Goal: Task Accomplishment & Management: Manage account settings

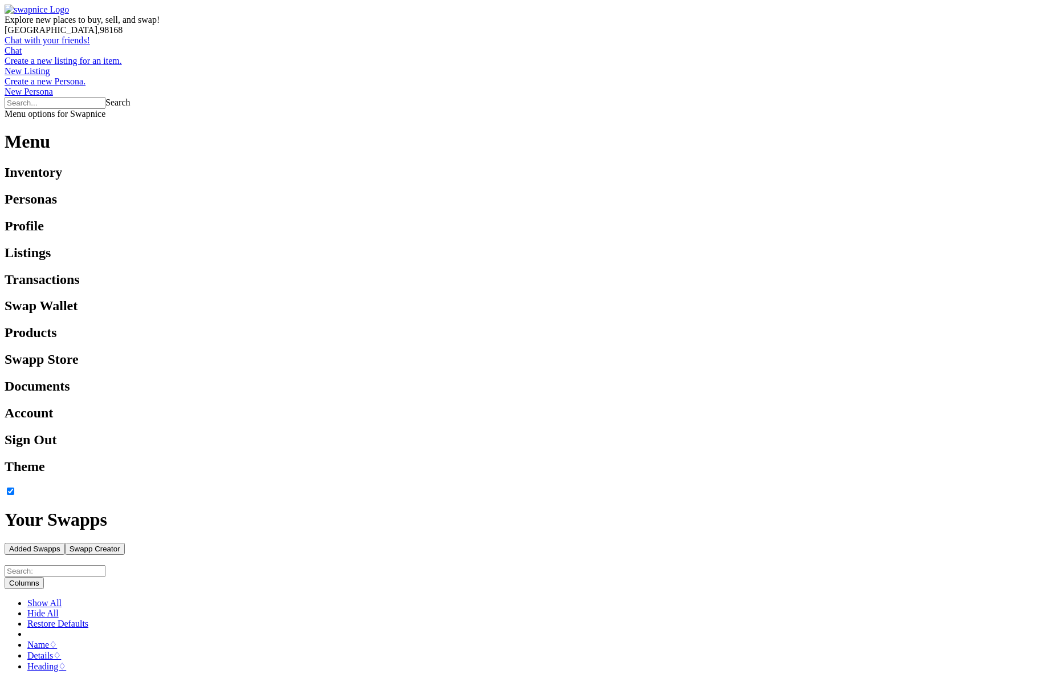
click at [125, 543] on button "Swapp Creator" at bounding box center [95, 549] width 60 height 12
click at [60, 544] on div "Added Swapps" at bounding box center [34, 548] width 51 height 9
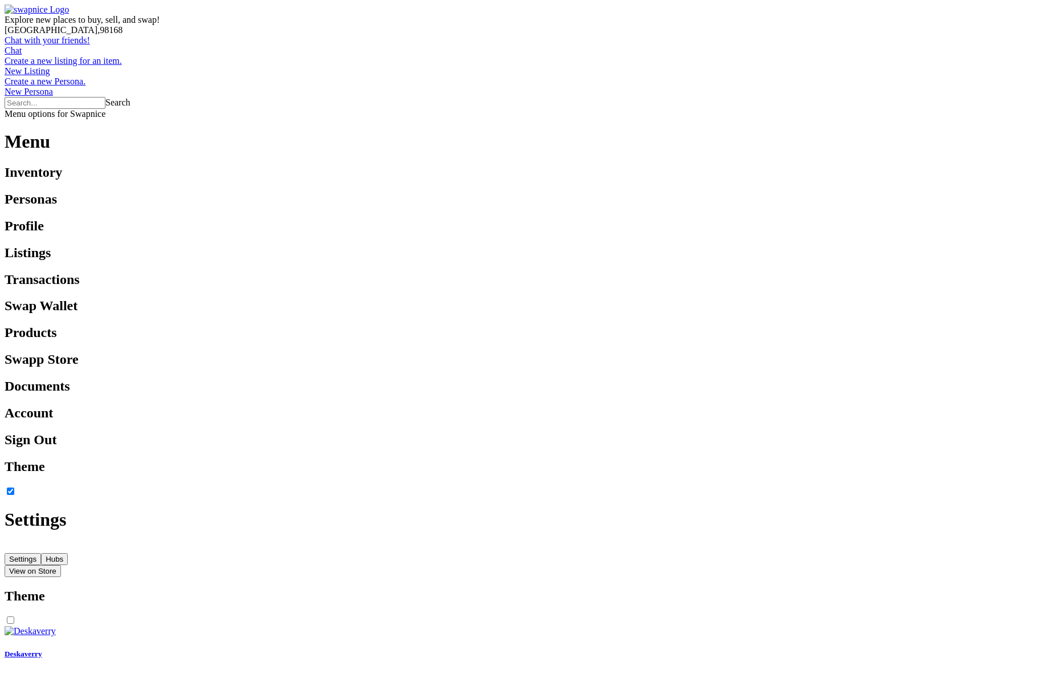
click at [14, 509] on div at bounding box center [530, 509] width 1051 height 0
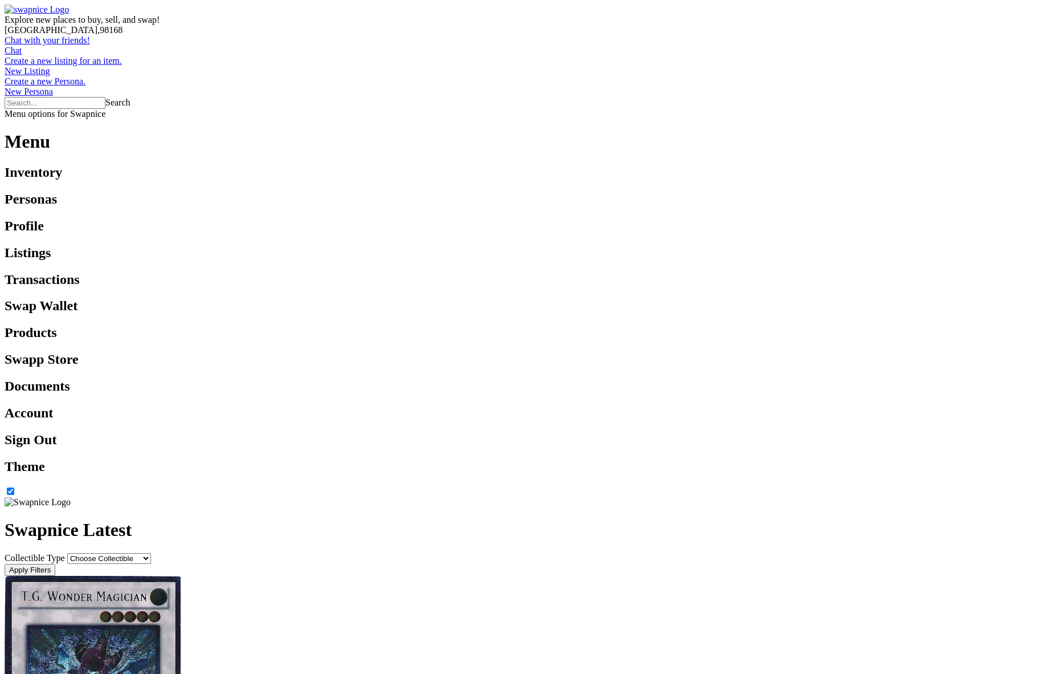
click at [1045, 119] on div at bounding box center [530, 119] width 1051 height 0
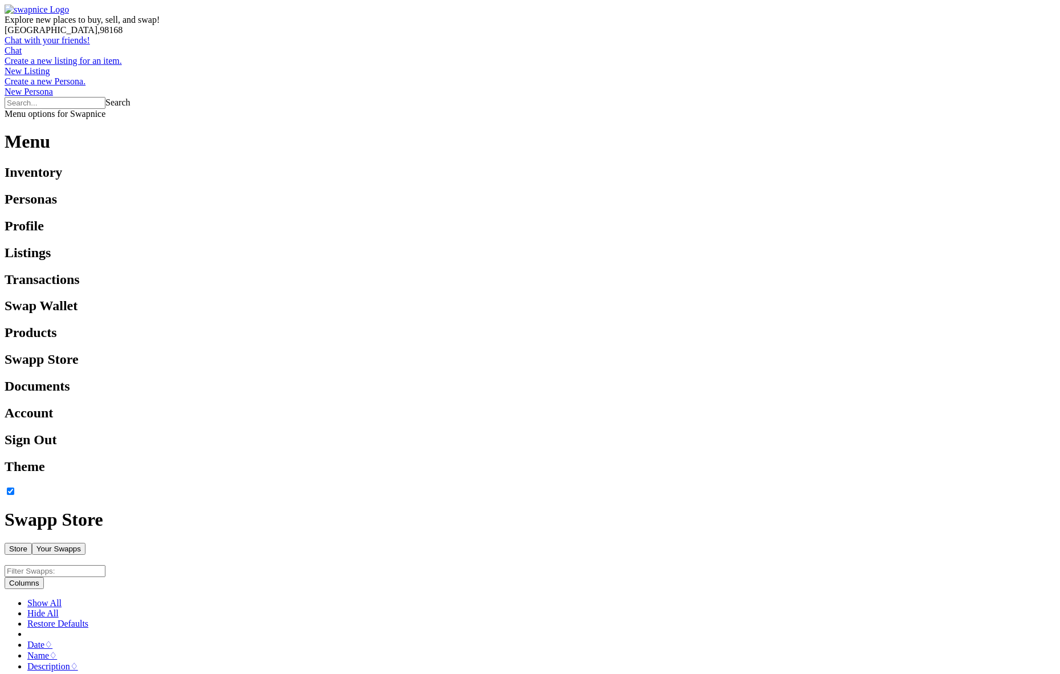
click at [81, 544] on div "Your Swapps" at bounding box center [58, 548] width 44 height 9
